Goal: Transaction & Acquisition: Book appointment/travel/reservation

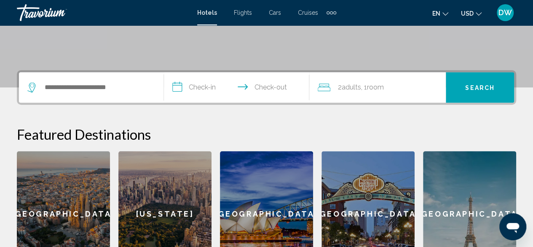
scroll to position [158, 0]
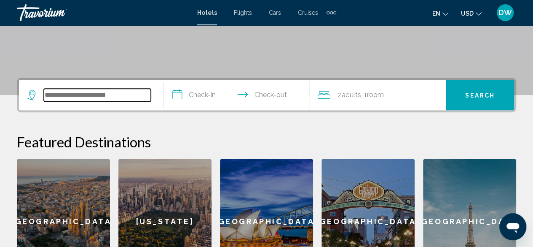
click at [125, 98] on input "Search widget" at bounding box center [97, 95] width 107 height 13
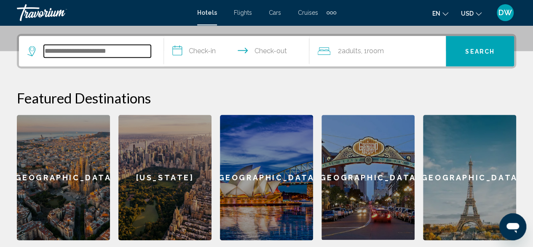
scroll to position [208, 0]
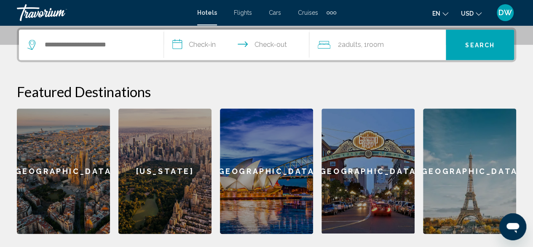
click at [239, 10] on span "Flights" at bounding box center [243, 12] width 18 height 7
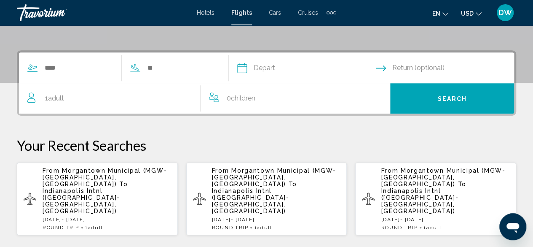
click at [80, 60] on div "Search widget" at bounding box center [117, 68] width 197 height 30
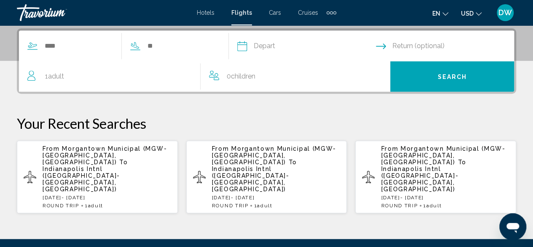
scroll to position [193, 0]
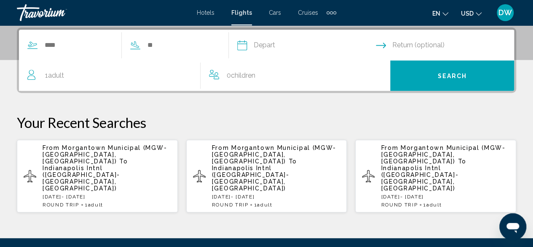
click at [135, 202] on div "ROUND TRIP 1 Adult Adults" at bounding box center [107, 205] width 129 height 6
